Goal: Task Accomplishment & Management: Manage account settings

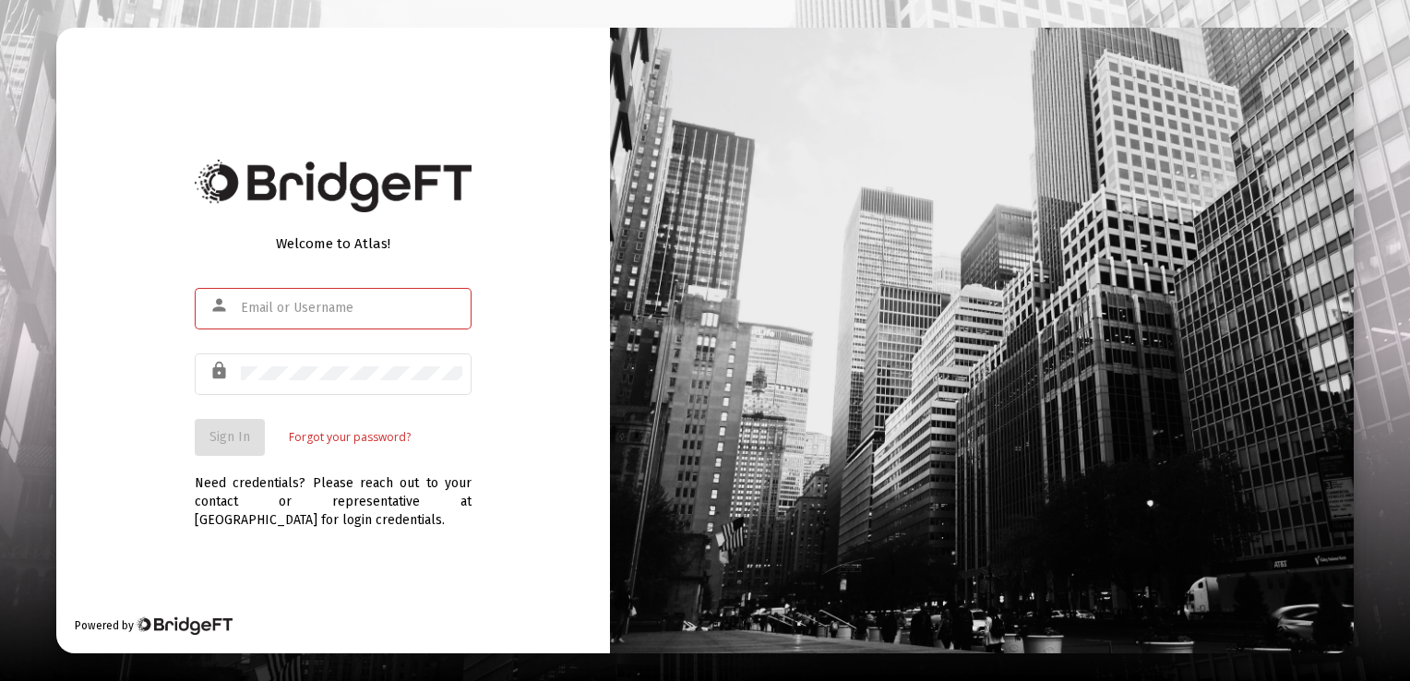
click at [329, 301] on input "text" at bounding box center [352, 308] width 222 height 15
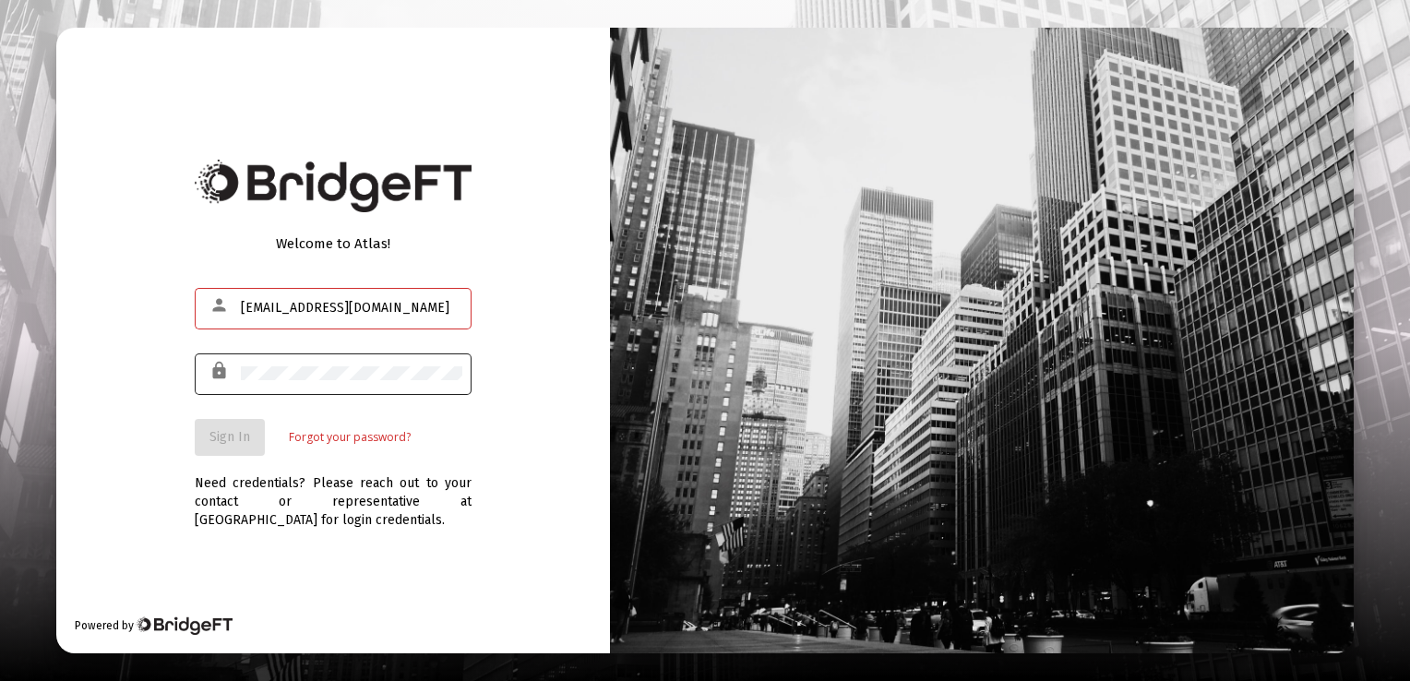
type input "[EMAIL_ADDRESS][DOMAIN_NAME]"
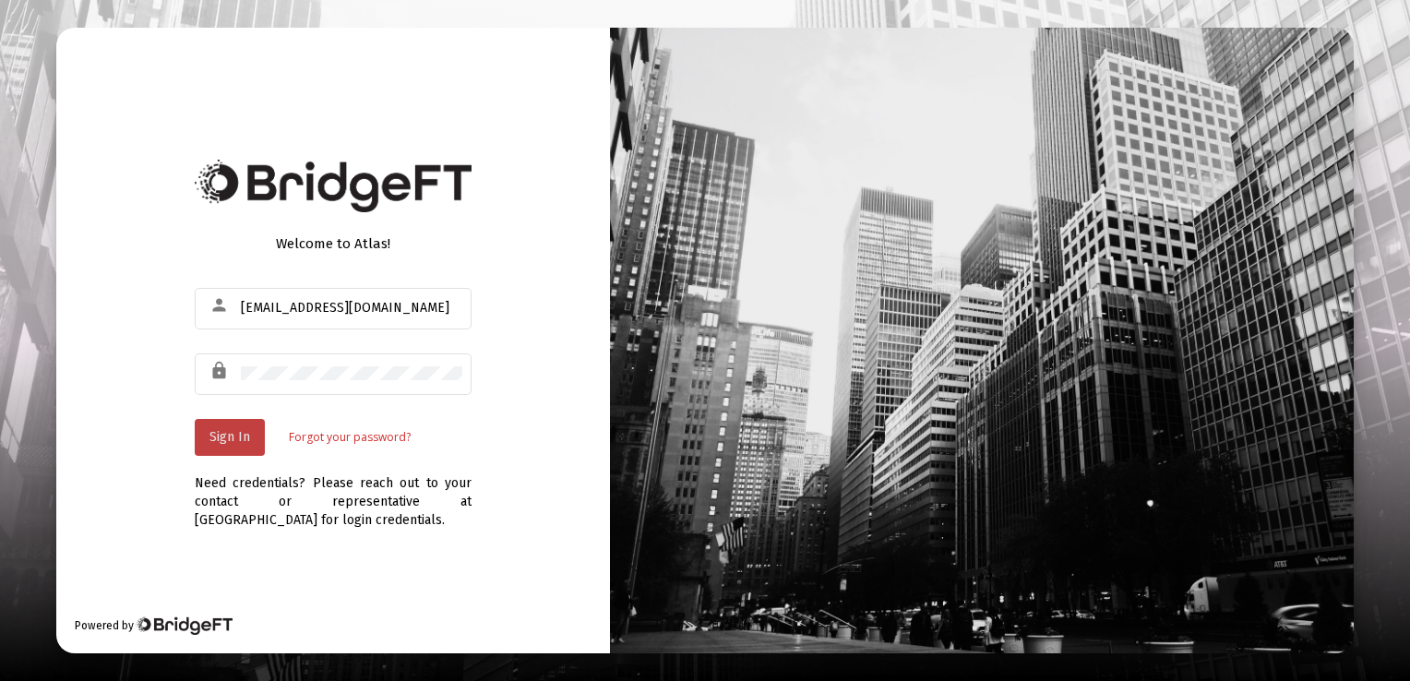
click at [241, 427] on button "Sign In" at bounding box center [230, 437] width 70 height 37
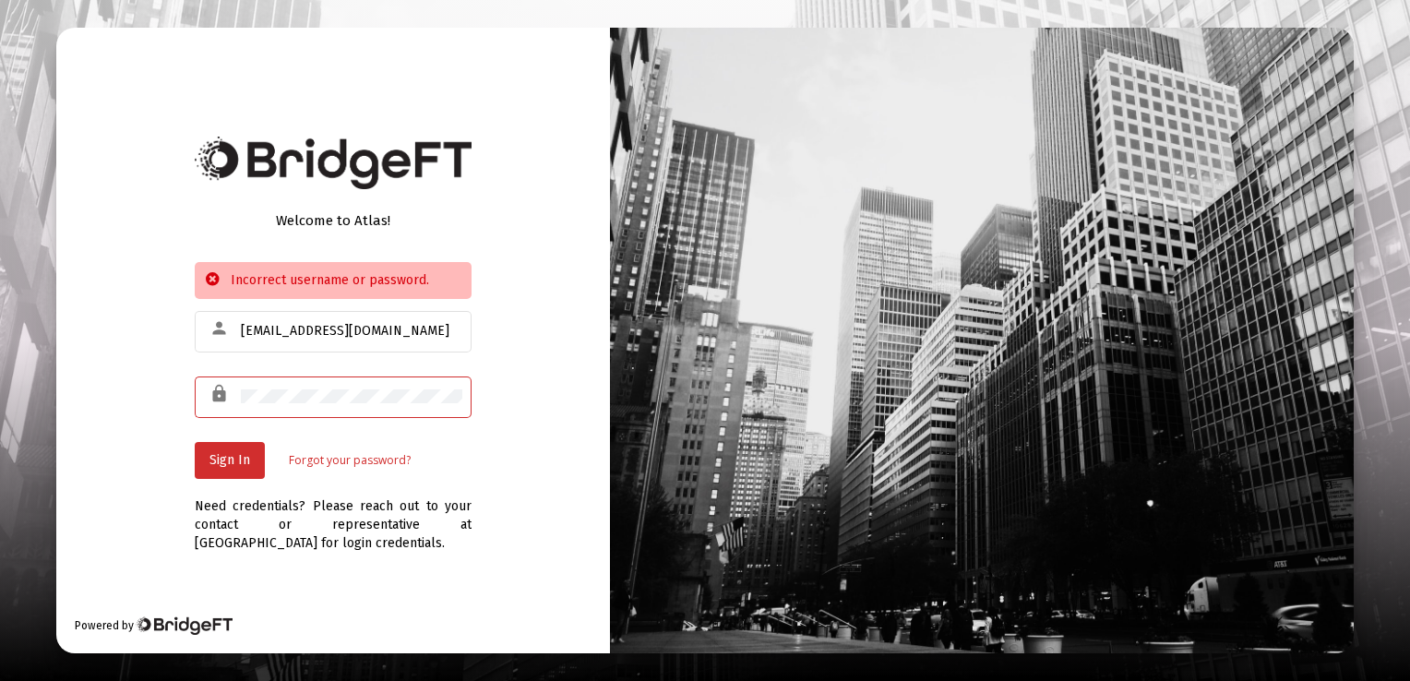
click at [226, 397] on div "lock" at bounding box center [333, 396] width 277 height 45
click at [219, 460] on span "Sign In" at bounding box center [230, 460] width 41 height 16
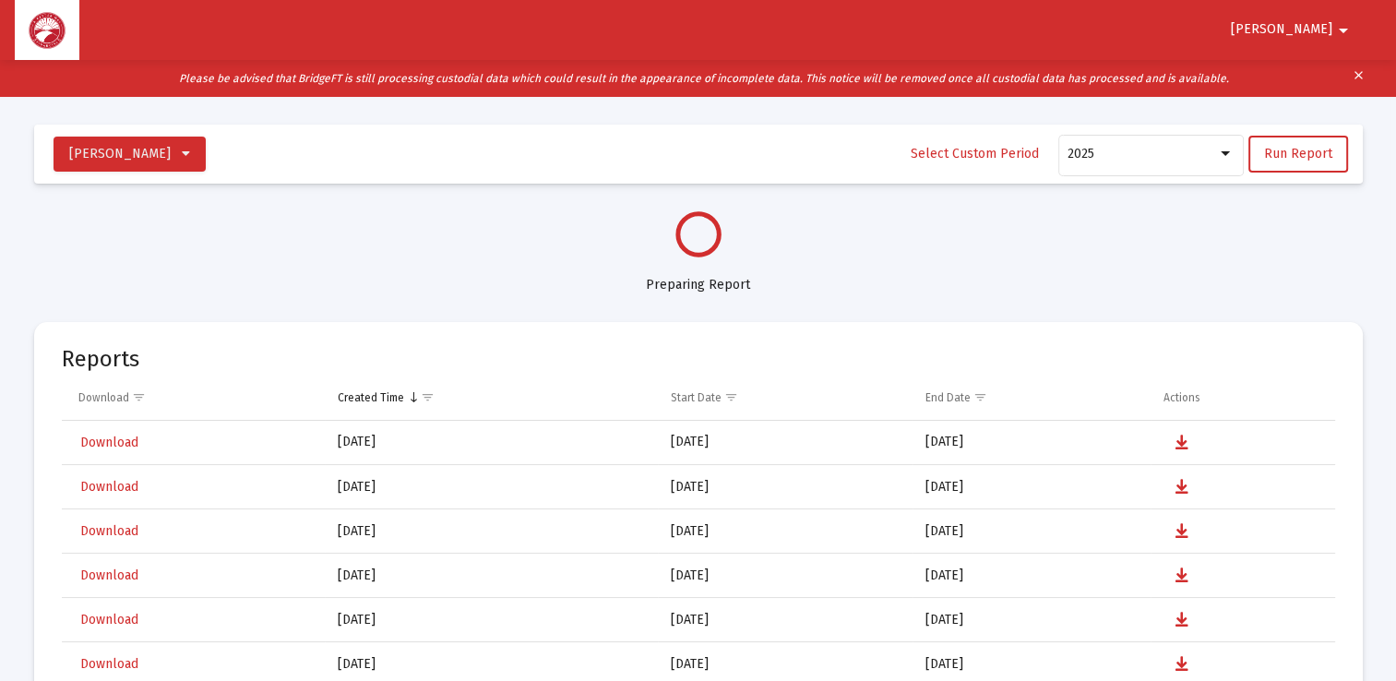
select select "View all"
